Goal: Information Seeking & Learning: Learn about a topic

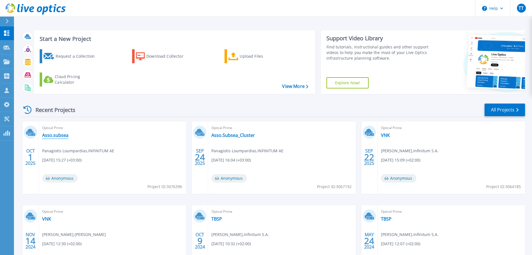
click at [56, 135] on link "Asso.subsea" at bounding box center [55, 135] width 26 height 6
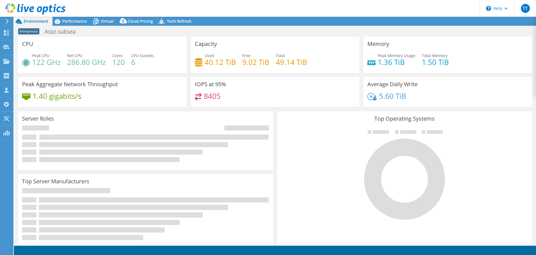
select select "USD"
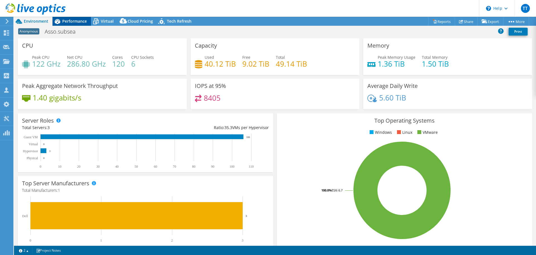
click at [81, 23] on span "Performance" at bounding box center [74, 20] width 25 height 5
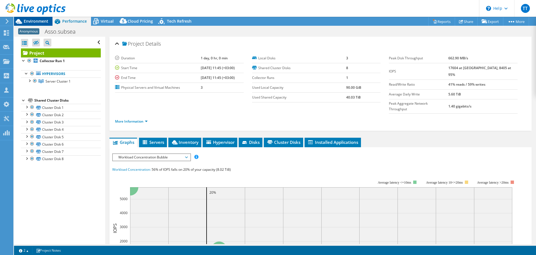
click at [40, 21] on span "Environment" at bounding box center [36, 20] width 25 height 5
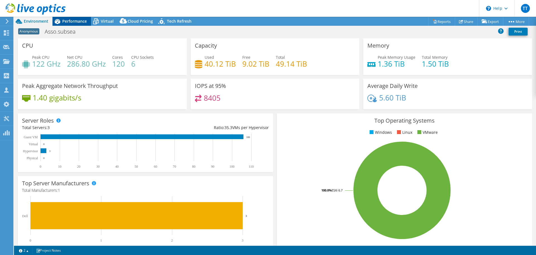
click at [77, 20] on span "Performance" at bounding box center [74, 20] width 25 height 5
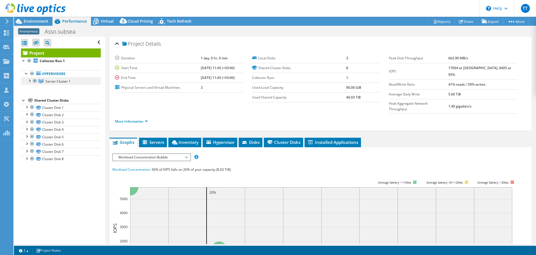
click at [64, 79] on span "Server Cluster 1" at bounding box center [58, 81] width 25 height 5
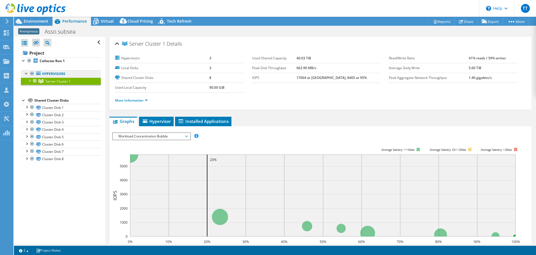
click at [60, 73] on link "Hypervisors" at bounding box center [61, 73] width 80 height 7
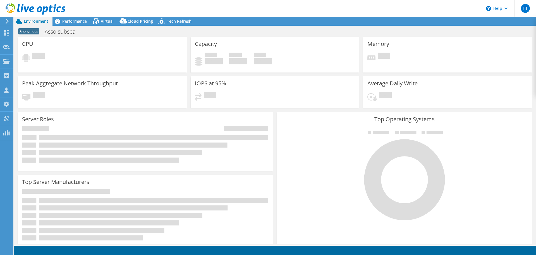
select select "USD"
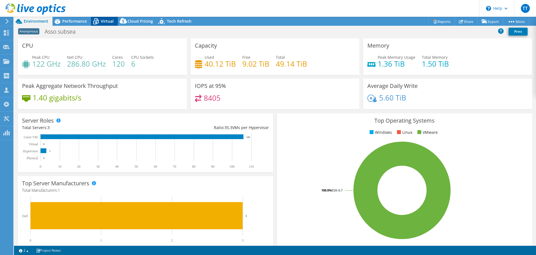
click at [108, 21] on span "Virtual" at bounding box center [107, 20] width 13 height 5
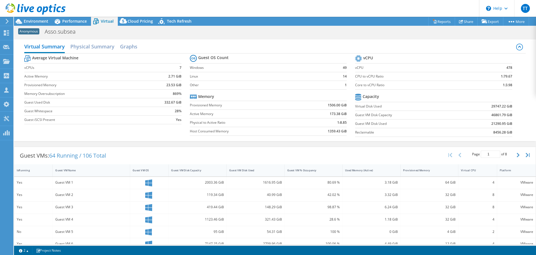
click at [26, 8] on icon at bounding box center [36, 8] width 60 height 11
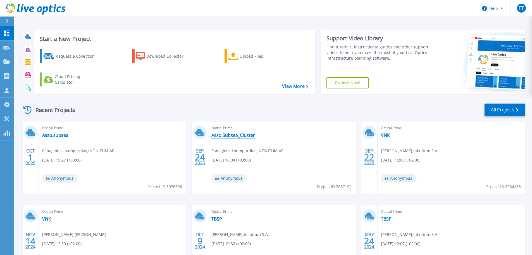
click at [223, 132] on link "Asso.Subsea_Cluster" at bounding box center [234, 135] width 44 height 6
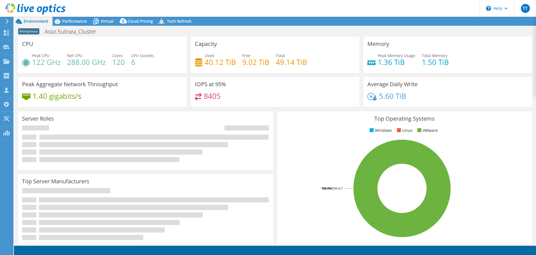
select select "EUFrankfurt"
select select "EUR"
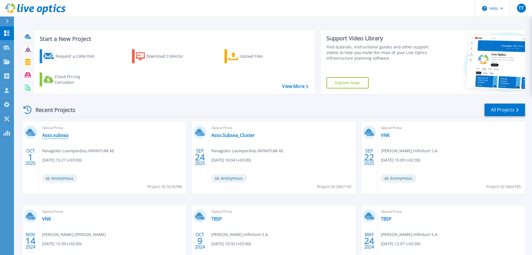
click at [53, 135] on link "Asso.subsea" at bounding box center [55, 135] width 26 height 6
click at [226, 135] on link "Asso.Subsea_Cluster" at bounding box center [234, 135] width 44 height 6
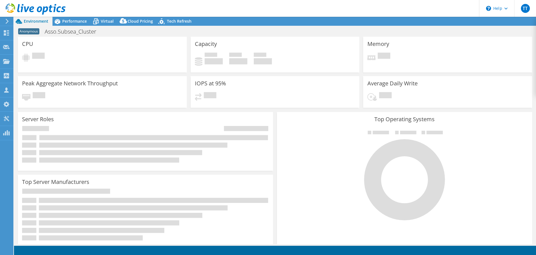
select select "EUFrankfurt"
select select "EUR"
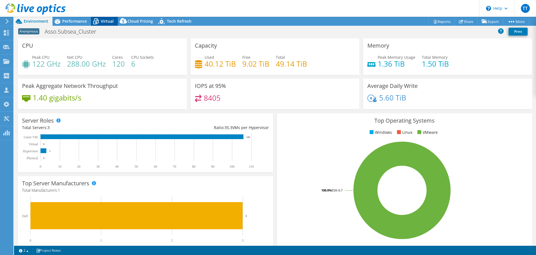
click at [103, 22] on span "Virtual" at bounding box center [107, 20] width 13 height 5
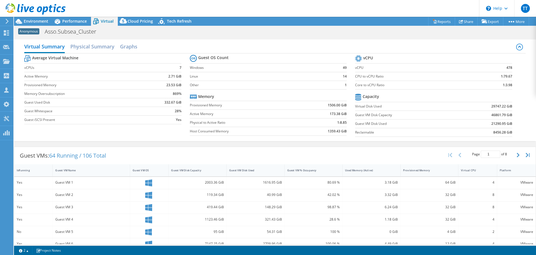
scroll to position [120, 0]
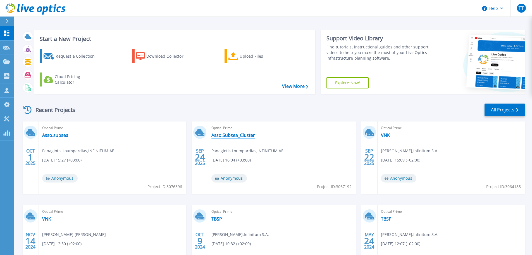
click at [224, 136] on link "Asso.Subsea_Cluster" at bounding box center [234, 135] width 44 height 6
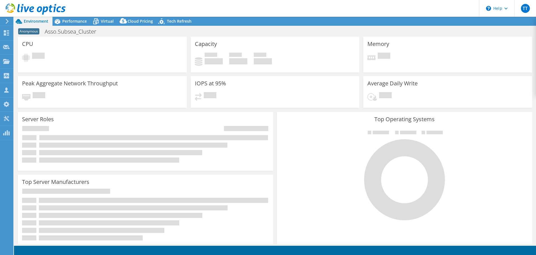
select select "EUFrankfurt"
select select "EUR"
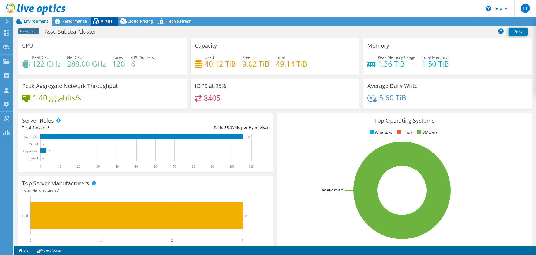
click at [101, 22] on span "Virtual" at bounding box center [107, 20] width 13 height 5
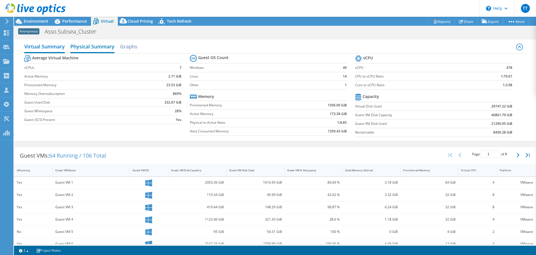
click at [91, 45] on h2 "Physical Summary" at bounding box center [92, 47] width 44 height 12
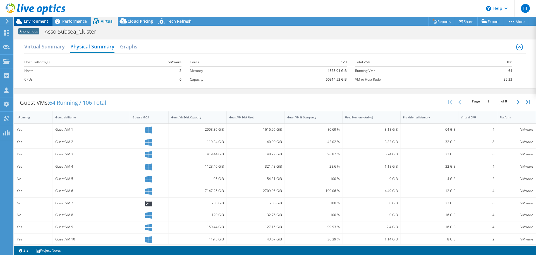
click at [30, 20] on span "Environment" at bounding box center [36, 20] width 25 height 5
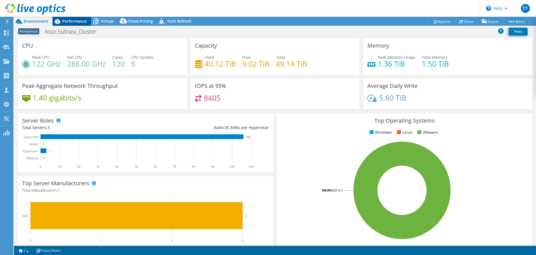
click at [63, 22] on span "Performance" at bounding box center [74, 20] width 25 height 5
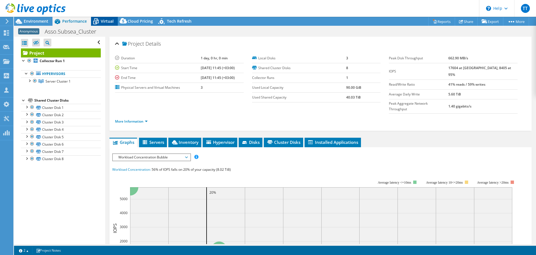
click at [102, 22] on span "Virtual" at bounding box center [107, 20] width 13 height 5
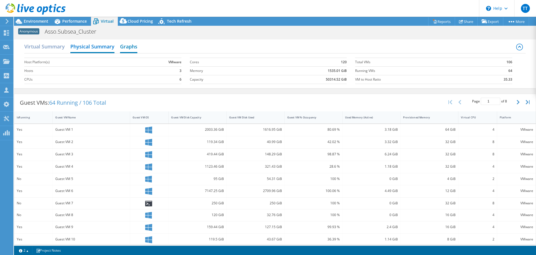
click at [130, 47] on h2 "Graphs" at bounding box center [128, 47] width 17 height 12
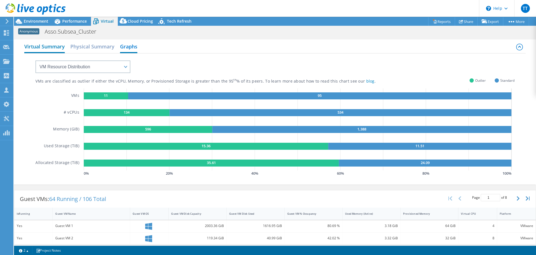
click at [54, 45] on h2 "Virtual Summary" at bounding box center [44, 47] width 41 height 12
